Goal: Navigation & Orientation: Find specific page/section

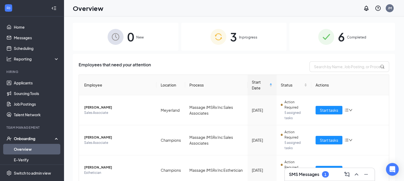
scroll to position [22, 0]
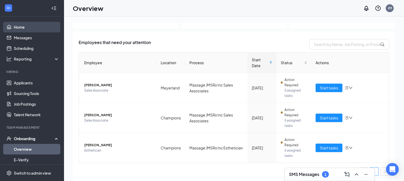
click at [14, 27] on link "Home" at bounding box center [36, 27] width 45 height 11
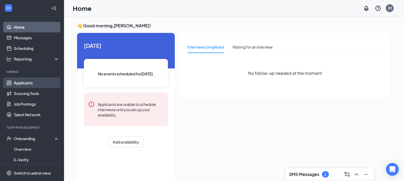
click at [36, 83] on link "Applicants" at bounding box center [36, 83] width 45 height 11
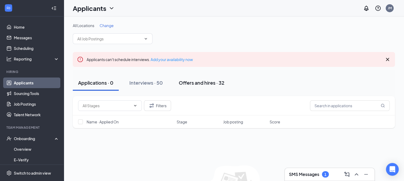
click at [203, 81] on div "Offers and hires · 32" at bounding box center [202, 82] width 46 height 7
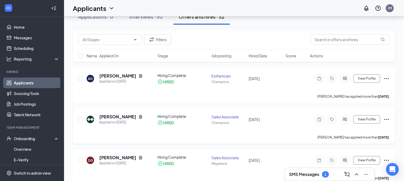
scroll to position [80, 0]
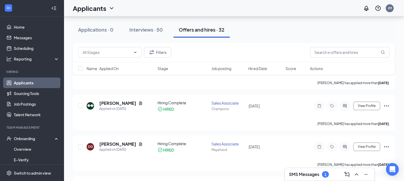
click at [315, 175] on h3 "SMS Messages" at bounding box center [304, 175] width 30 height 6
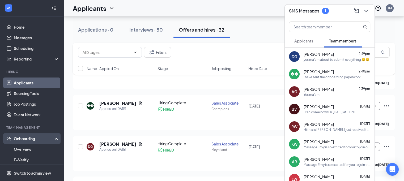
click at [27, 138] on div "Onboarding" at bounding box center [34, 138] width 41 height 5
click at [27, 137] on div "Onboarding" at bounding box center [34, 138] width 41 height 5
click at [366, 9] on icon "ChevronDown" at bounding box center [366, 11] width 6 height 6
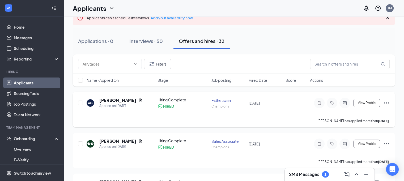
scroll to position [0, 0]
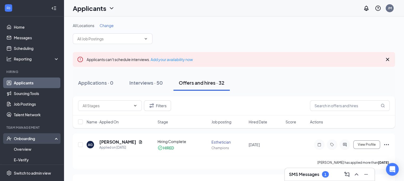
click at [34, 137] on div "Onboarding" at bounding box center [34, 138] width 41 height 5
click at [32, 81] on link "Applicants" at bounding box center [36, 83] width 45 height 11
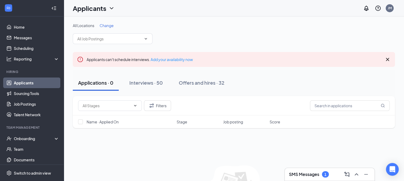
click at [105, 6] on h1 "Applicants" at bounding box center [89, 8] width 33 height 9
click at [28, 29] on link "Home" at bounding box center [36, 27] width 45 height 11
